Goal: Navigation & Orientation: Find specific page/section

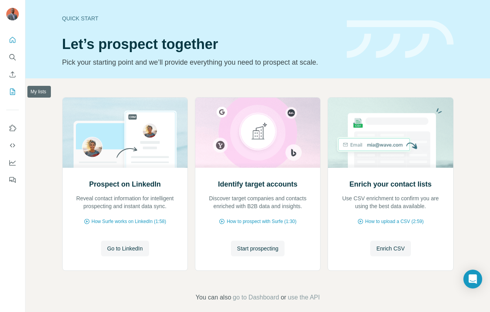
click at [10, 89] on icon "My lists" at bounding box center [12, 92] width 5 height 6
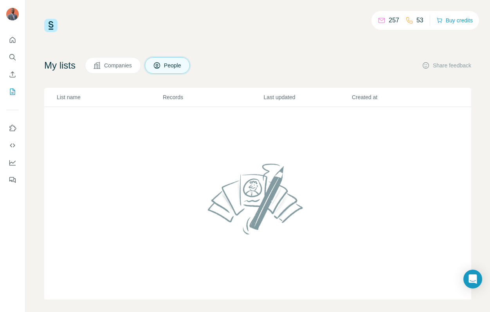
click at [114, 67] on span "Companies" at bounding box center [118, 65] width 29 height 8
click at [181, 63] on span "People" at bounding box center [173, 65] width 18 height 8
click at [16, 58] on button "Search" at bounding box center [12, 57] width 13 height 14
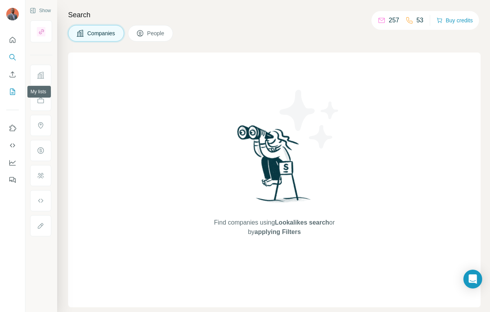
click at [14, 92] on icon "My lists" at bounding box center [12, 92] width 5 height 6
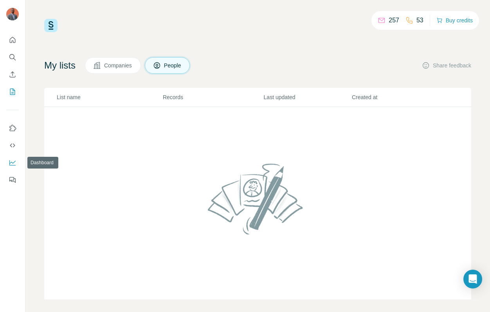
click at [12, 163] on icon "Dashboard" at bounding box center [13, 163] width 8 height 8
click at [12, 57] on icon "Search" at bounding box center [13, 57] width 8 height 8
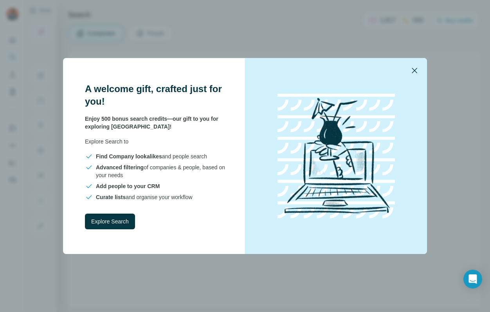
click at [412, 66] on icon "button" at bounding box center [414, 70] width 9 height 9
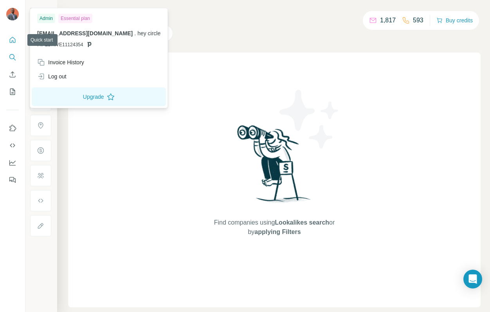
click at [10, 40] on icon "Quick start" at bounding box center [13, 40] width 6 height 6
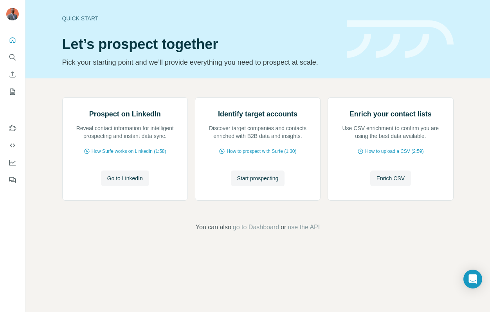
scroll to position [9, 0]
click at [14, 166] on icon "Dashboard" at bounding box center [13, 163] width 8 height 8
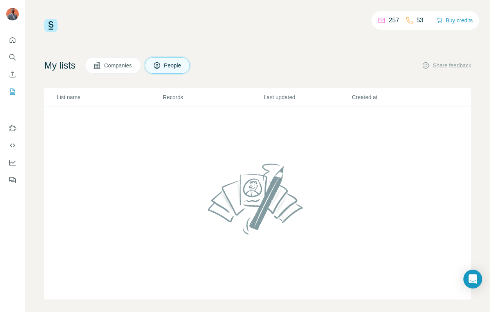
click at [379, 20] on icon at bounding box center [382, 20] width 8 height 8
click at [389, 22] on p "257" at bounding box center [394, 20] width 11 height 9
click at [391, 22] on p "257" at bounding box center [394, 20] width 11 height 9
click at [419, 20] on p "53" at bounding box center [420, 20] width 7 height 9
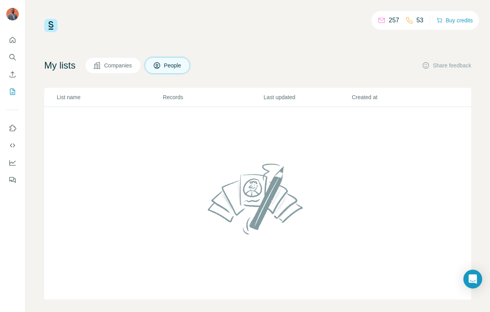
click at [406, 20] on icon at bounding box center [410, 20] width 8 height 8
click at [389, 19] on p "257" at bounding box center [394, 20] width 11 height 9
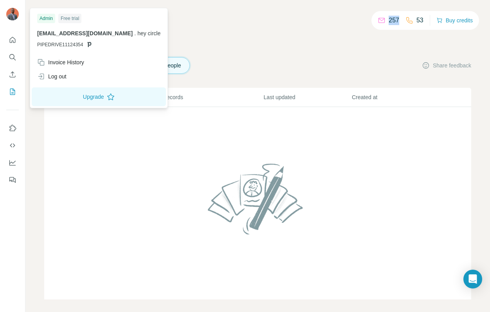
click at [13, 14] on img at bounding box center [12, 14] width 13 height 13
click at [11, 161] on icon "Dashboard" at bounding box center [13, 163] width 8 height 8
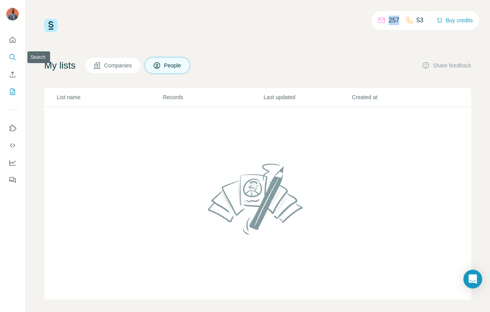
click at [14, 59] on icon "Search" at bounding box center [13, 57] width 8 height 8
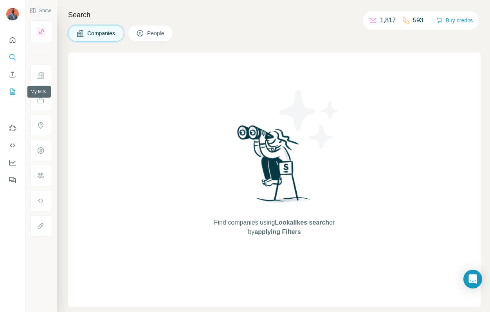
click at [11, 94] on icon "My lists" at bounding box center [13, 92] width 8 height 8
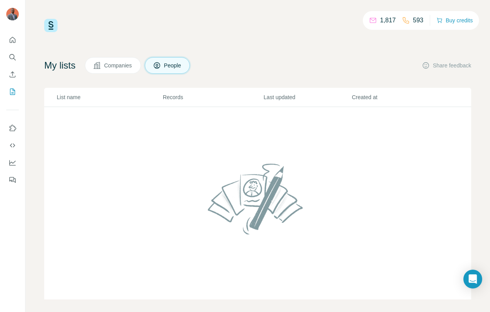
click at [130, 65] on span "Companies" at bounding box center [118, 65] width 29 height 8
click at [173, 67] on span "People" at bounding box center [173, 65] width 18 height 8
click at [464, 22] on button "Buy credits" at bounding box center [455, 20] width 36 height 11
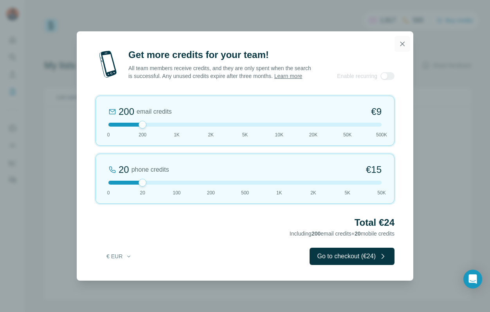
click at [402, 40] on icon "button" at bounding box center [403, 44] width 8 height 8
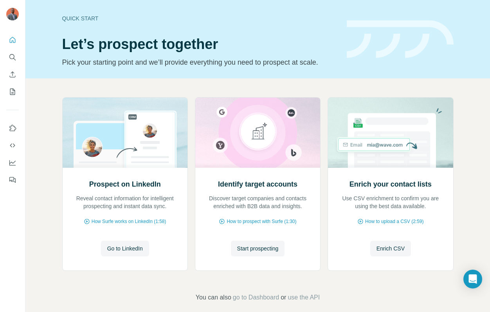
scroll to position [9, 0]
